Goal: Transaction & Acquisition: Purchase product/service

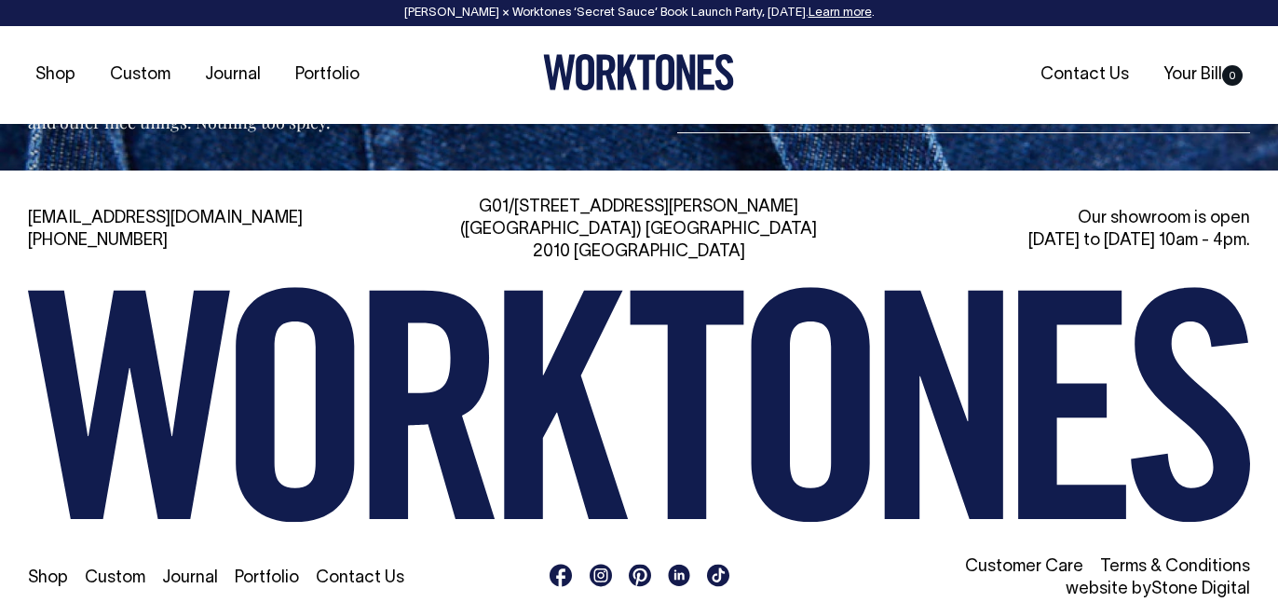
scroll to position [2106, 0]
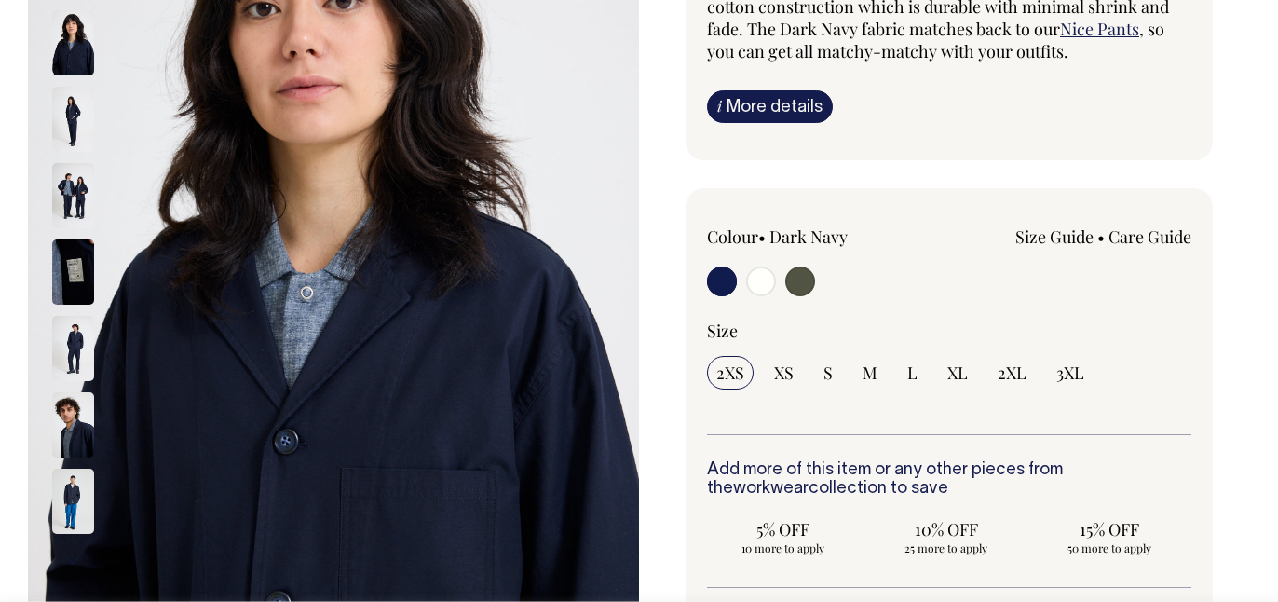
scroll to position [311, 0]
click at [1058, 231] on link "Size Guide" at bounding box center [1055, 236] width 78 height 22
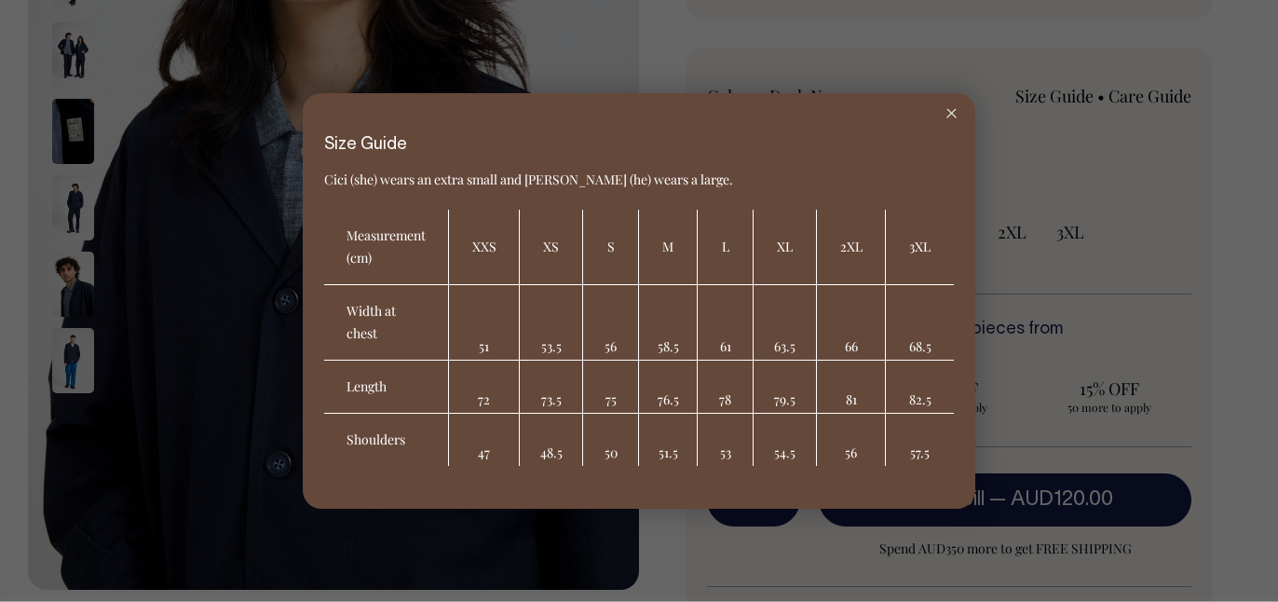
scroll to position [452, 0]
click at [957, 114] on div at bounding box center [952, 113] width 48 height 41
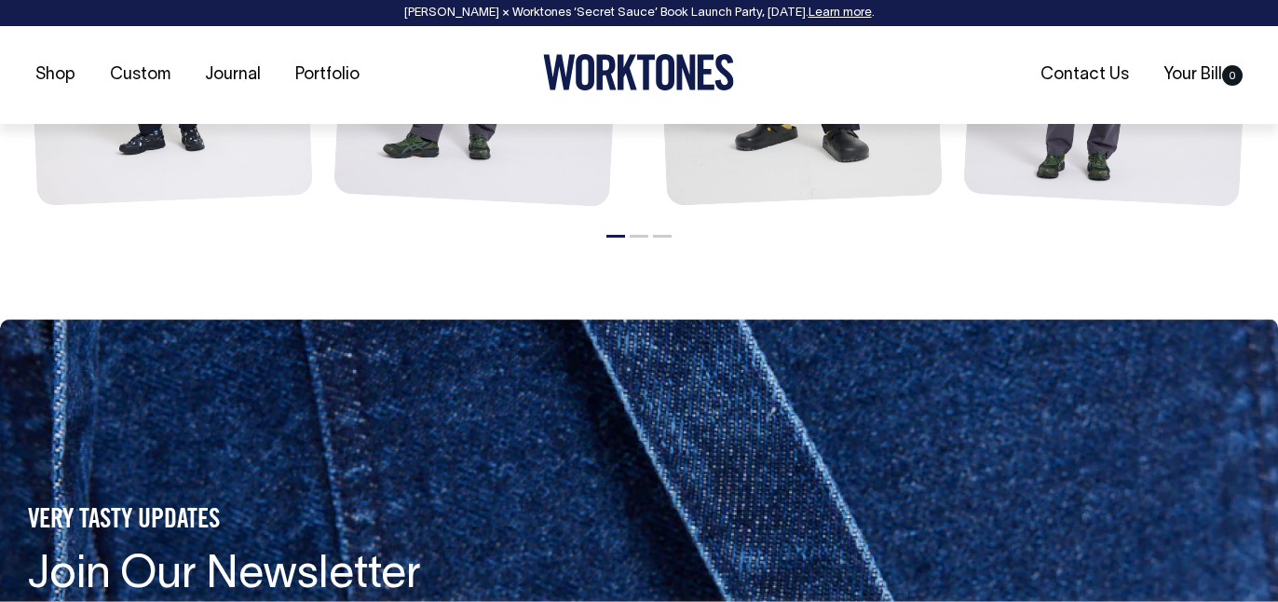
scroll to position [2520, 0]
